Goal: Transaction & Acquisition: Purchase product/service

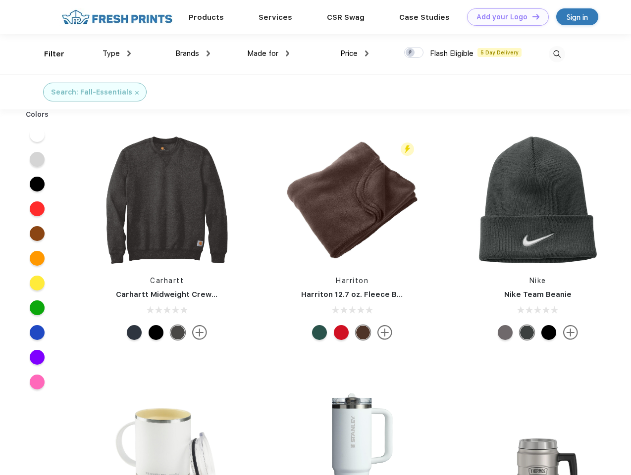
click at [504, 17] on link "Add your Logo Design Tool" at bounding box center [508, 16] width 82 height 17
click at [0, 0] on div "Design Tool" at bounding box center [0, 0] width 0 height 0
click at [531, 16] on link "Add your Logo Design Tool" at bounding box center [508, 16] width 82 height 17
click at [48, 54] on div "Filter" at bounding box center [54, 54] width 20 height 11
click at [117, 53] on span "Type" at bounding box center [110, 53] width 17 height 9
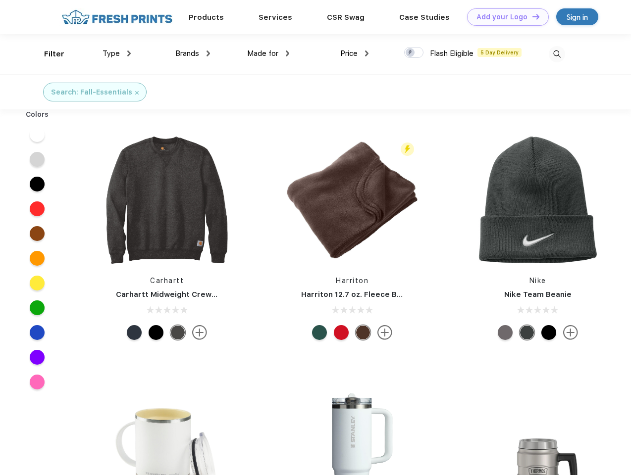
click at [193, 53] on span "Brands" at bounding box center [187, 53] width 24 height 9
click at [268, 53] on span "Made for" at bounding box center [262, 53] width 31 height 9
click at [354, 53] on span "Price" at bounding box center [348, 53] width 17 height 9
click at [414, 53] on div at bounding box center [413, 52] width 19 height 11
click at [410, 53] on input "checkbox" at bounding box center [407, 50] width 6 height 6
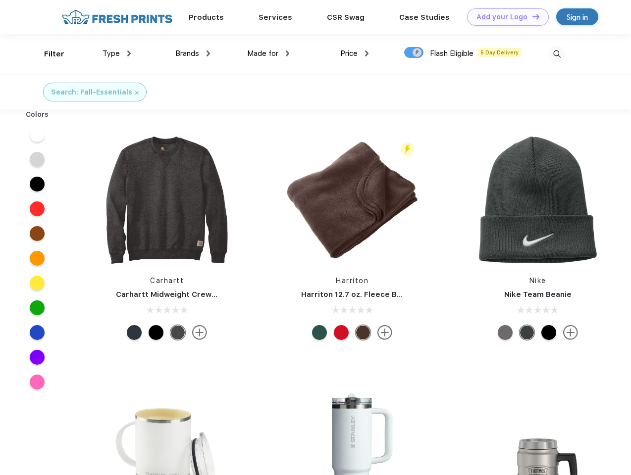
click at [556, 54] on img at bounding box center [556, 54] width 16 height 16
